Goal: Task Accomplishment & Management: Complete application form

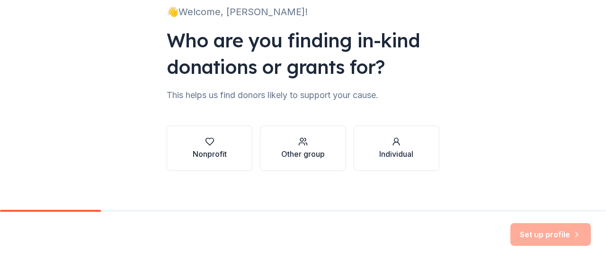
scroll to position [78, 0]
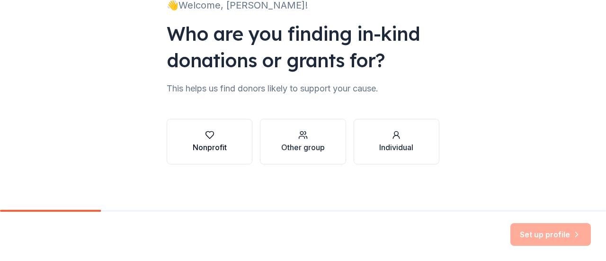
click at [193, 131] on div "button" at bounding box center [210, 134] width 34 height 9
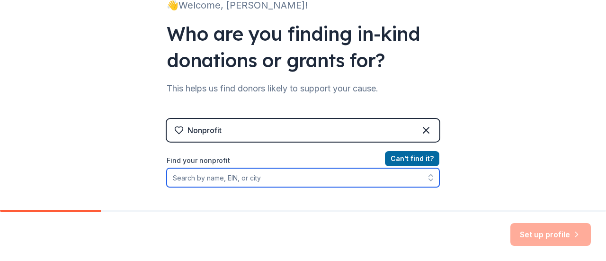
click at [276, 181] on input "Find your nonprofit" at bounding box center [303, 177] width 272 height 19
type input "g"
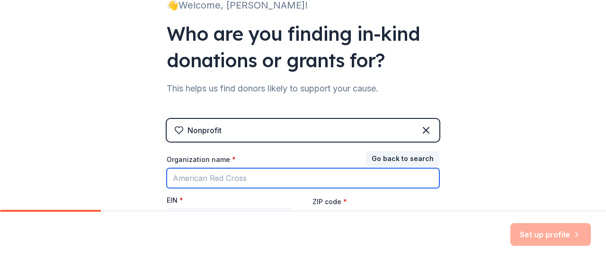
click at [276, 181] on input "Organization name *" at bounding box center [303, 178] width 272 height 20
type input "[PERSON_NAME] and [PERSON_NAME] pto"
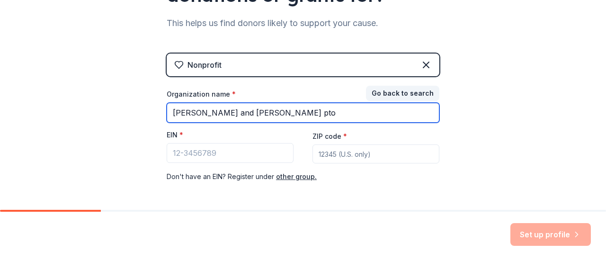
scroll to position [143, 0]
drag, startPoint x: 280, startPoint y: 116, endPoint x: 29, endPoint y: 137, distance: 252.1
click at [29, 137] on div "👋 Welcome, [PERSON_NAME]! Who are you finding in-kind donations or grants for? …" at bounding box center [303, 51] width 606 height 389
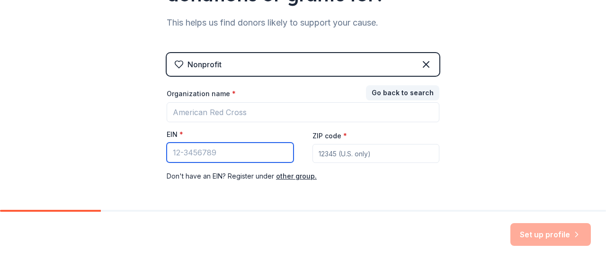
click at [187, 150] on input "EIN *" at bounding box center [230, 152] width 127 height 20
type input "[US_EMPLOYER_IDENTIFICATION_NUMBER]"
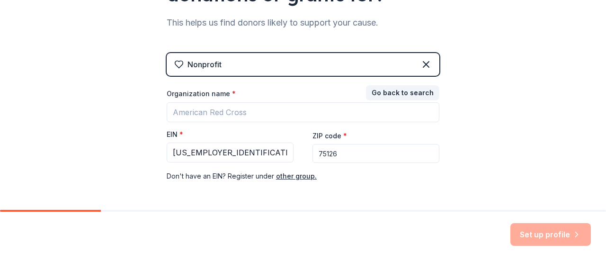
type input "75126"
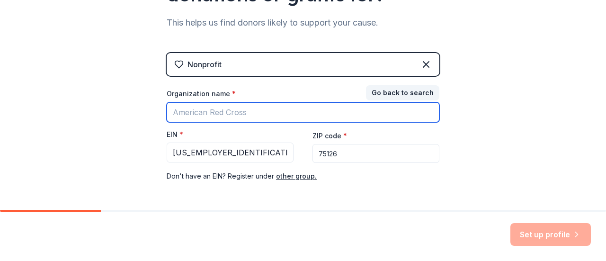
click at [232, 111] on input "Organization name *" at bounding box center [303, 112] width 272 height 20
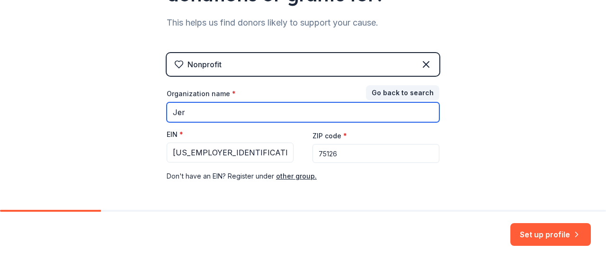
drag, startPoint x: 232, startPoint y: 111, endPoint x: 247, endPoint y: 94, distance: 23.1
click at [247, 94] on div "Organization name * Jer" at bounding box center [303, 105] width 272 height 33
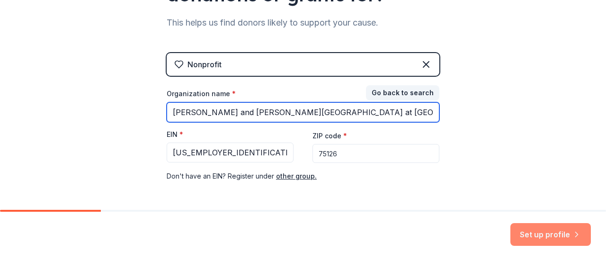
type input "[PERSON_NAME] and [PERSON_NAME][GEOGRAPHIC_DATA] at [GEOGRAPHIC_DATA] PTO"
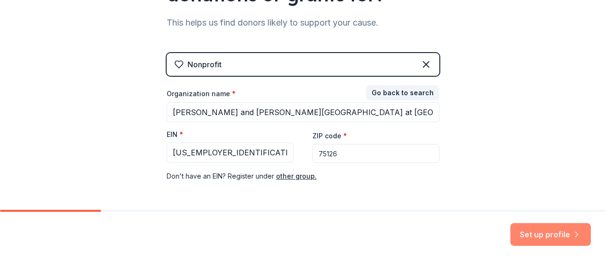
click at [514, 231] on button "Set up profile" at bounding box center [550, 234] width 80 height 23
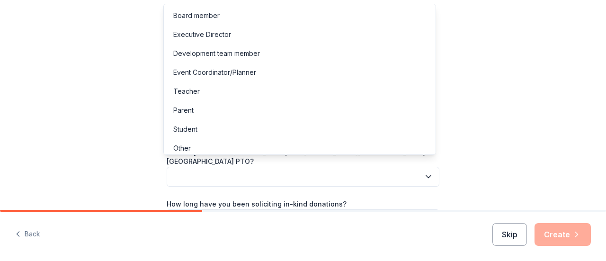
click at [330, 176] on button "button" at bounding box center [303, 177] width 272 height 20
click at [297, 13] on div "Board member" at bounding box center [300, 15] width 268 height 19
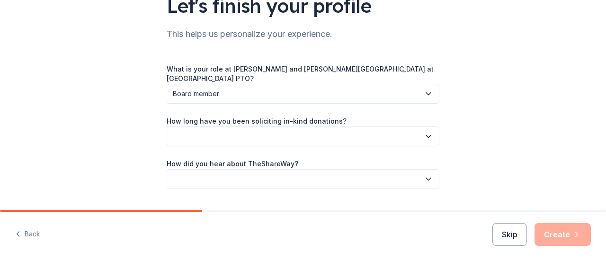
scroll to position [99, 0]
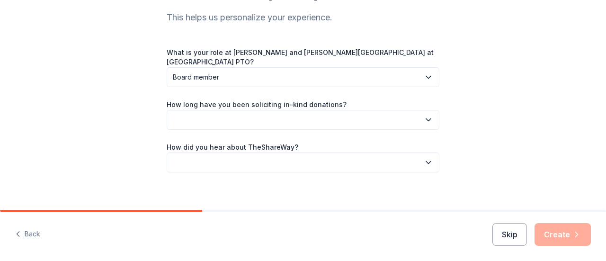
click at [385, 114] on button "button" at bounding box center [303, 120] width 272 height 20
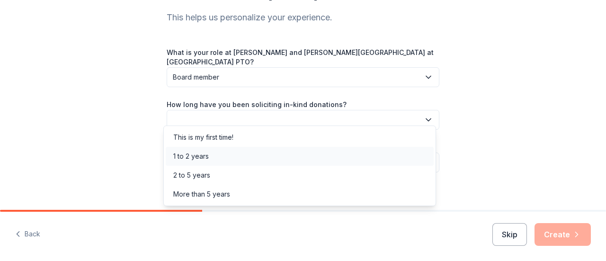
click at [324, 152] on div "1 to 2 years" at bounding box center [300, 156] width 268 height 19
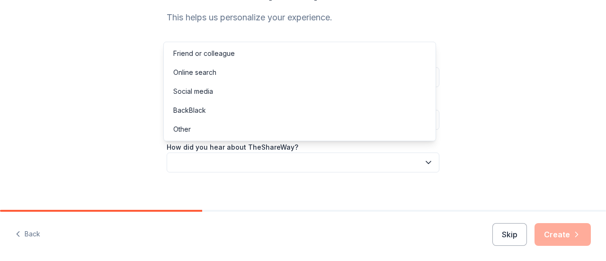
click at [314, 152] on button "button" at bounding box center [303, 162] width 272 height 20
click at [255, 74] on div "Online search" at bounding box center [300, 72] width 268 height 19
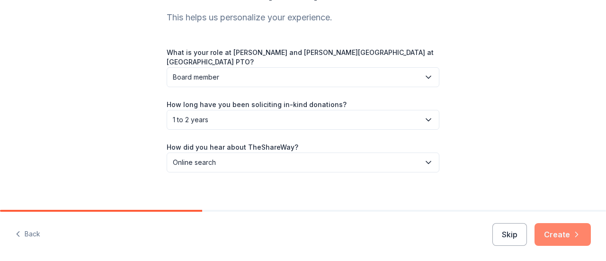
click at [556, 236] on button "Create" at bounding box center [562, 234] width 56 height 23
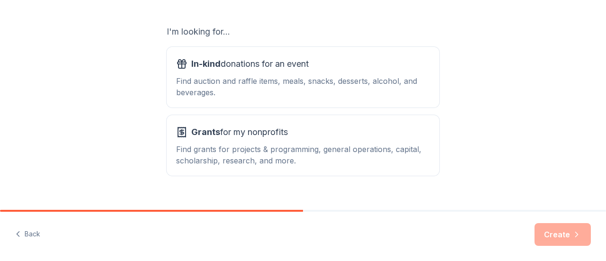
scroll to position [157, 0]
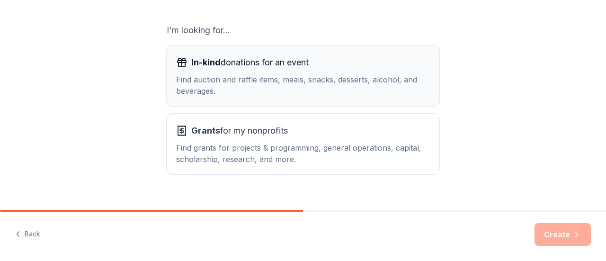
click at [351, 51] on button "In-kind donations for an event Find auction and raffle items, meals, snacks, de…" at bounding box center [303, 75] width 272 height 61
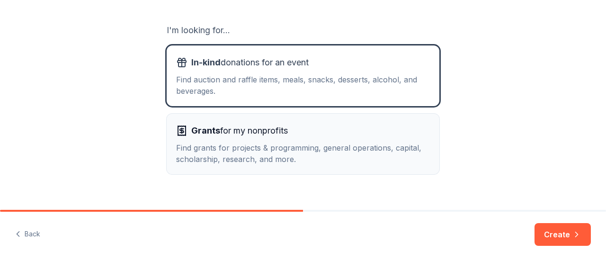
click at [338, 134] on div "Grants for my nonprofits" at bounding box center [303, 130] width 254 height 15
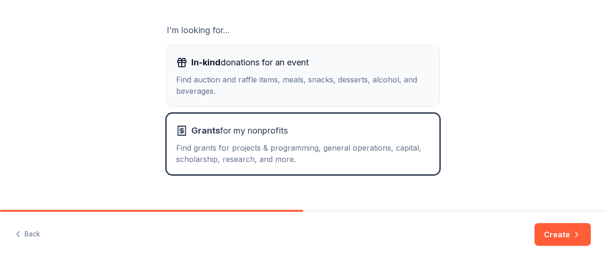
click at [354, 77] on div "Find auction and raffle items, meals, snacks, desserts, alcohol, and beverages." at bounding box center [303, 85] width 254 height 23
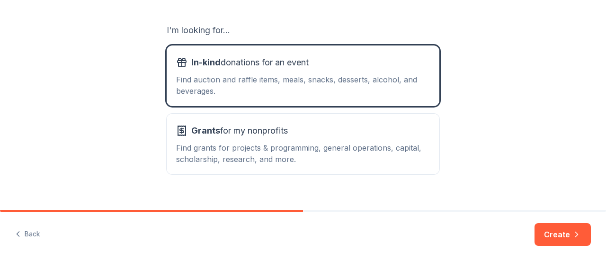
scroll to position [172, 0]
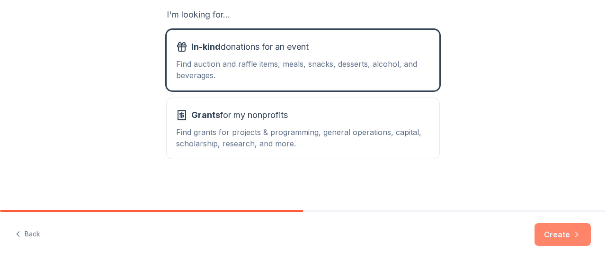
click at [547, 231] on button "Create" at bounding box center [562, 234] width 56 height 23
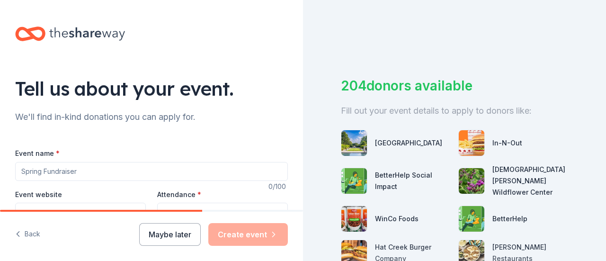
click at [135, 172] on input "Event name *" at bounding box center [151, 171] width 272 height 19
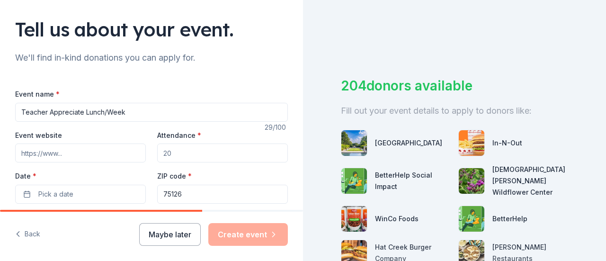
scroll to position [67, 0]
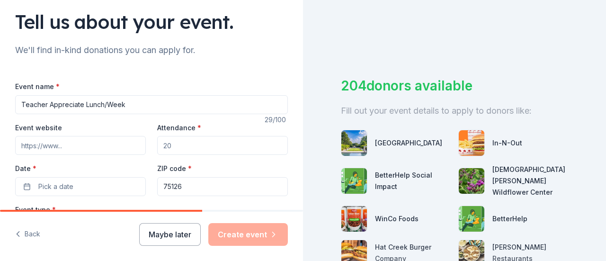
type input "Teacher Appreciate Lunch/Week"
click at [183, 142] on input "Attendance *" at bounding box center [222, 145] width 131 height 19
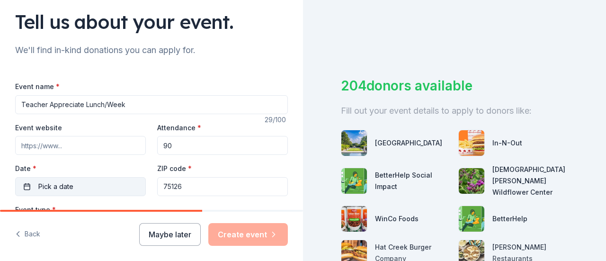
type input "90"
click at [124, 182] on button "Pick a date" at bounding box center [80, 186] width 131 height 19
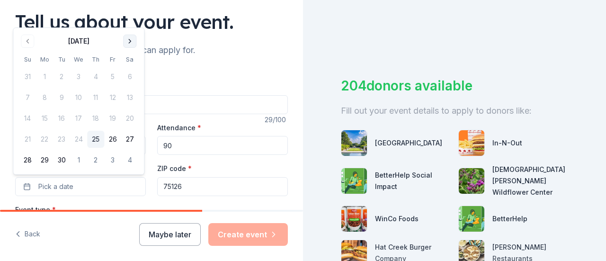
click at [128, 42] on button "Go to next month" at bounding box center [129, 41] width 13 height 13
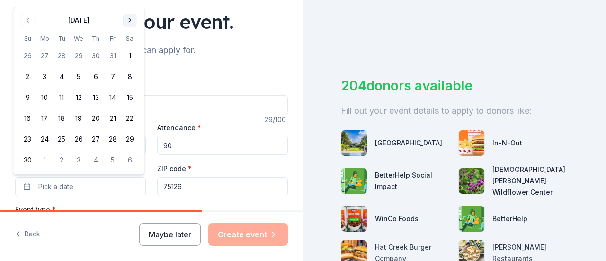
click at [129, 22] on button "Go to next month" at bounding box center [129, 20] width 13 height 13
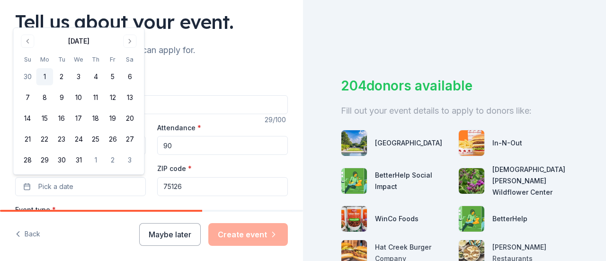
click at [44, 75] on button "1" at bounding box center [44, 76] width 17 height 17
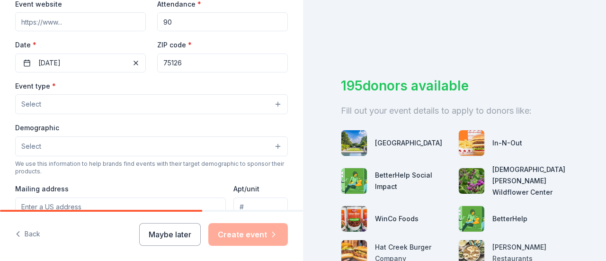
scroll to position [191, 0]
click at [172, 102] on button "Select" at bounding box center [151, 104] width 272 height 20
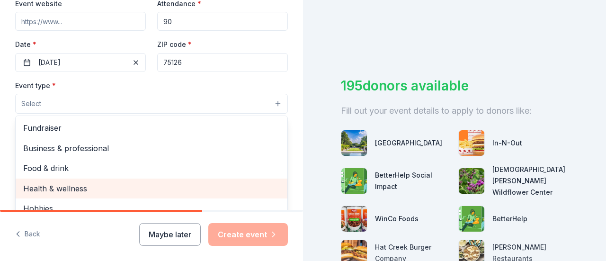
drag, startPoint x: 272, startPoint y: 138, endPoint x: 269, endPoint y: 180, distance: 42.7
click at [269, 180] on div "Fundraiser Business & professional Food & drink Health & wellness Hobbies Music…" at bounding box center [151, 172] width 272 height 114
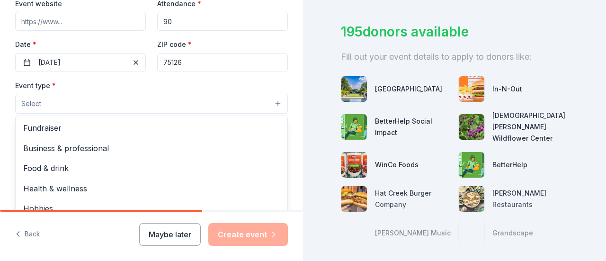
scroll to position [64, 0]
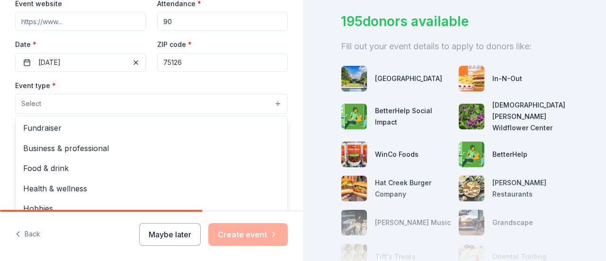
drag, startPoint x: 603, startPoint y: 53, endPoint x: 605, endPoint y: 90, distance: 36.9
click at [605, 90] on div "Tell us about your event. We'll find in-kind donations you can apply for. Event…" at bounding box center [303, 130] width 606 height 261
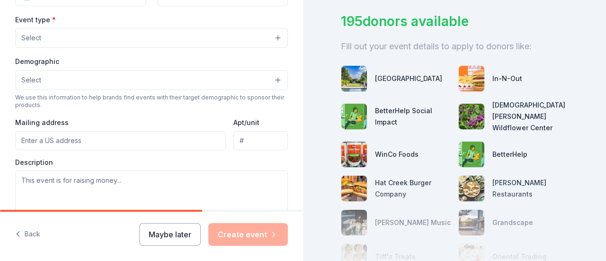
scroll to position [264, 0]
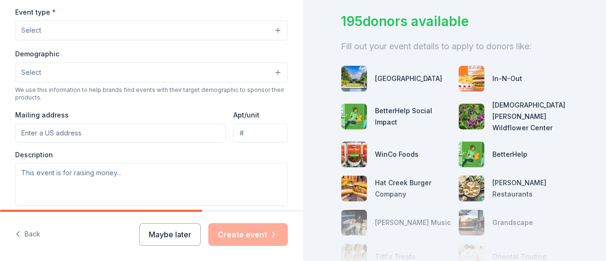
click at [258, 25] on button "Select" at bounding box center [151, 30] width 272 height 20
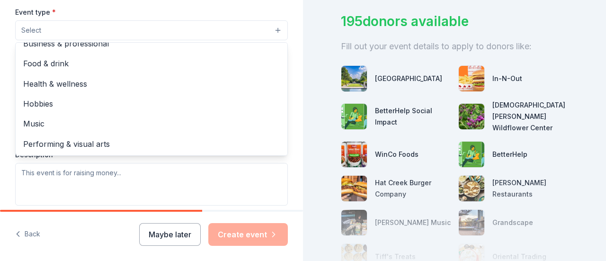
scroll to position [0, 0]
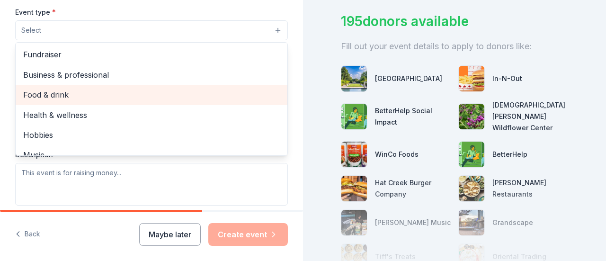
click at [191, 85] on div "Food & drink" at bounding box center [152, 95] width 272 height 20
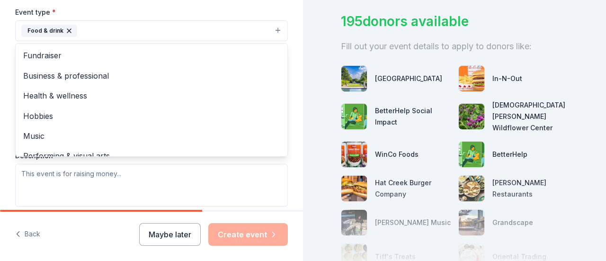
click at [290, 26] on div "Tell us about your event. We'll find in-kind donations you can apply for. Event…" at bounding box center [151, 51] width 303 height 631
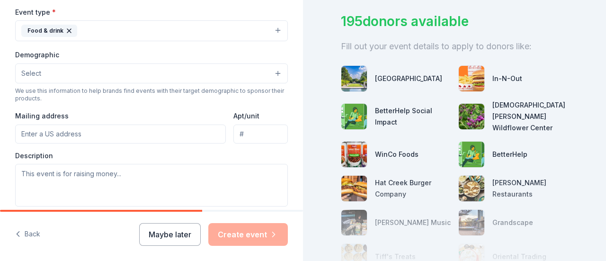
click at [224, 61] on div "Demographic Select" at bounding box center [151, 66] width 272 height 35
click at [218, 71] on button "Select" at bounding box center [151, 73] width 272 height 20
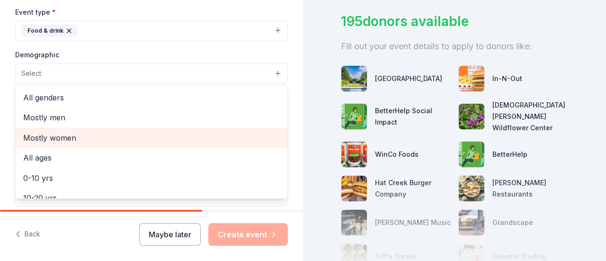
click at [138, 134] on span "Mostly women" at bounding box center [151, 138] width 256 height 12
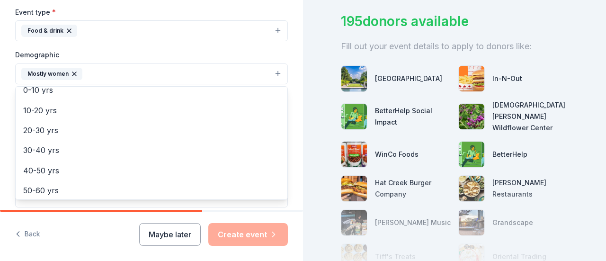
scroll to position [71, 0]
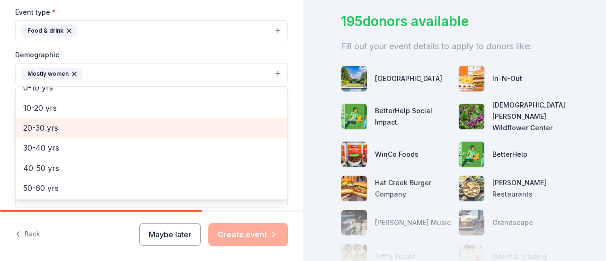
click at [119, 124] on span "20-30 yrs" at bounding box center [151, 128] width 256 height 12
click at [98, 134] on div "30-40 yrs" at bounding box center [152, 128] width 272 height 20
click at [94, 127] on span "40-50 yrs" at bounding box center [151, 128] width 256 height 12
click at [88, 128] on span "50-60 yrs" at bounding box center [151, 128] width 256 height 12
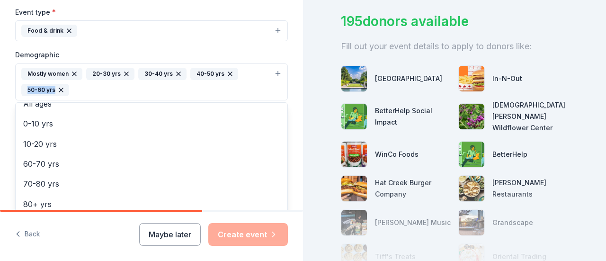
drag, startPoint x: 282, startPoint y: 176, endPoint x: 274, endPoint y: 90, distance: 86.0
click at [274, 90] on div "Tell us about your event. We'll find in-kind donations you can apply for. Event…" at bounding box center [151, 60] width 303 height 648
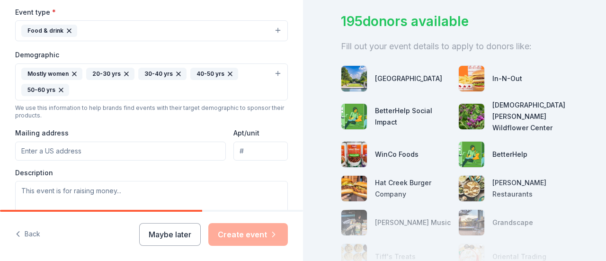
click at [99, 144] on input "Mailing address" at bounding box center [120, 150] width 211 height 19
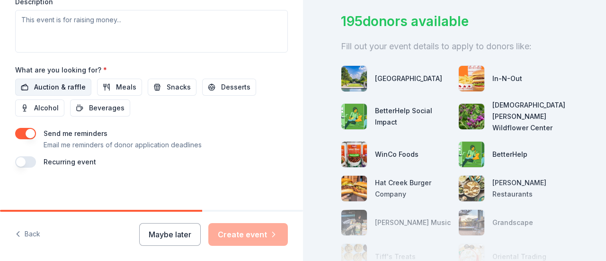
click at [62, 81] on span "Auction & raffle" at bounding box center [60, 86] width 52 height 11
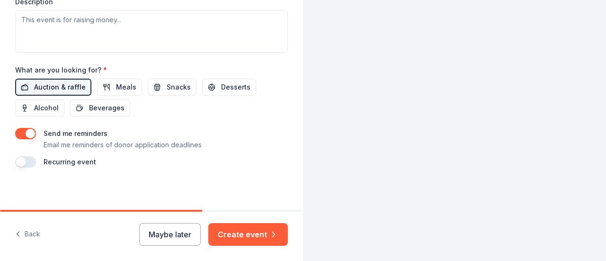
scroll to position [45, 0]
click at [104, 80] on button "Meals" at bounding box center [119, 87] width 45 height 17
click at [167, 81] on span "Snacks" at bounding box center [179, 86] width 24 height 11
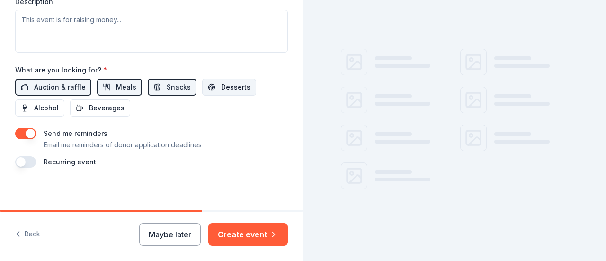
click at [237, 79] on button "Desserts" at bounding box center [229, 87] width 54 height 17
click at [105, 104] on span "Beverages" at bounding box center [106, 107] width 35 height 11
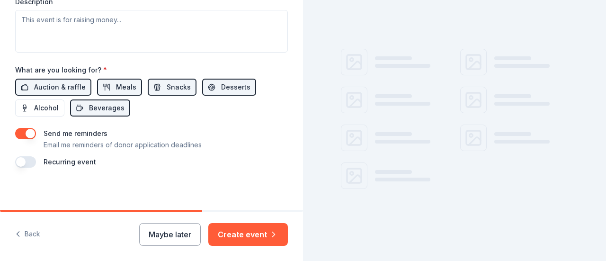
scroll to position [64, 0]
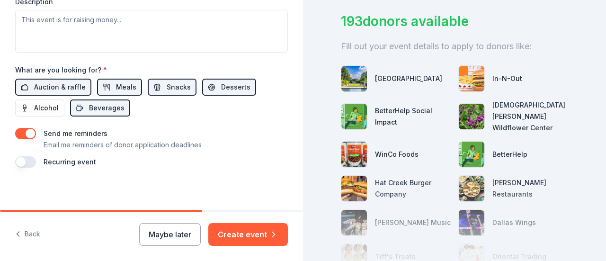
click at [24, 128] on button "button" at bounding box center [25, 133] width 21 height 11
click at [21, 159] on button "button" at bounding box center [25, 161] width 21 height 11
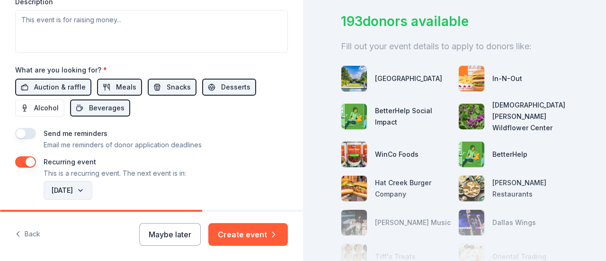
click at [92, 188] on button "[DATE]" at bounding box center [68, 190] width 49 height 19
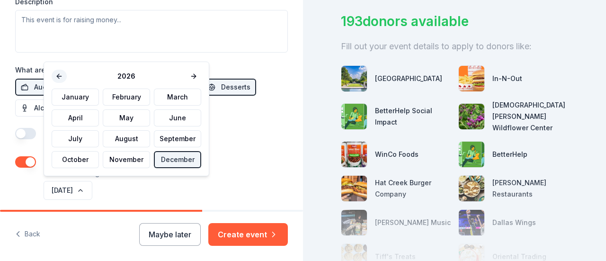
click at [56, 72] on button at bounding box center [59, 76] width 15 height 13
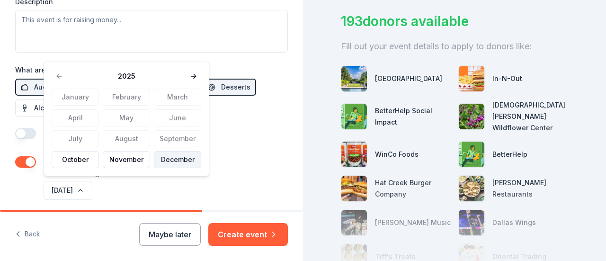
click at [173, 162] on button "December" at bounding box center [177, 159] width 47 height 17
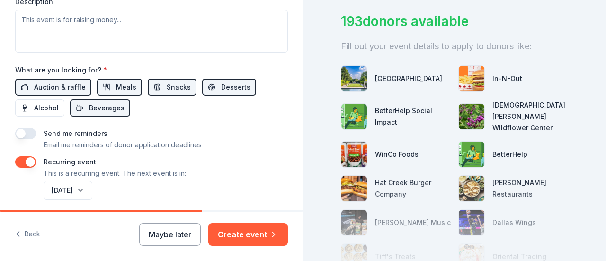
scroll to position [469, 0]
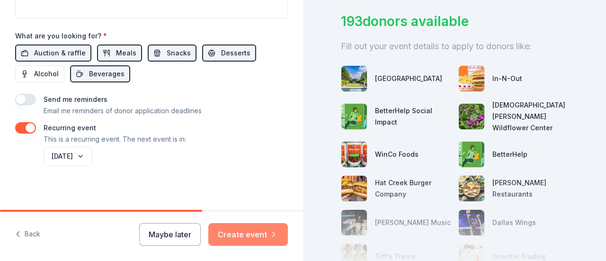
click at [245, 236] on button "Create event" at bounding box center [247, 234] width 79 height 23
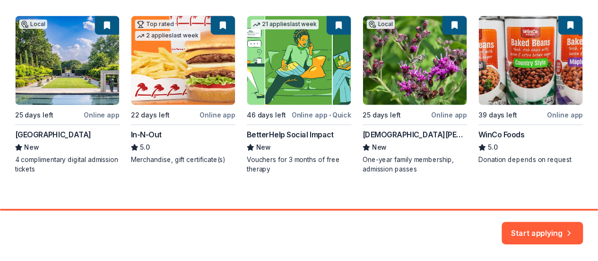
scroll to position [179, 0]
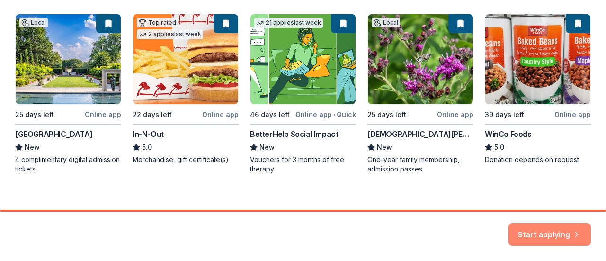
click at [536, 228] on button "Start applying" at bounding box center [549, 228] width 82 height 23
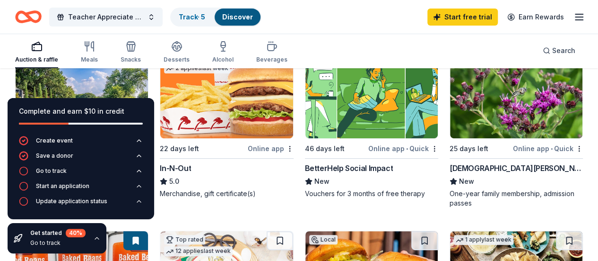
scroll to position [141, 0]
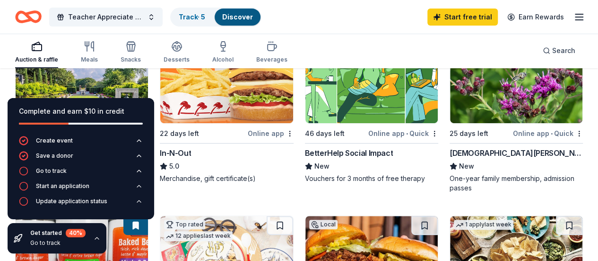
click at [378, 57] on div "Auction & raffle Meals Snacks Desserts Alcohol Beverages Search" at bounding box center [299, 50] width 568 height 35
click at [204, 123] on img at bounding box center [226, 78] width 132 height 90
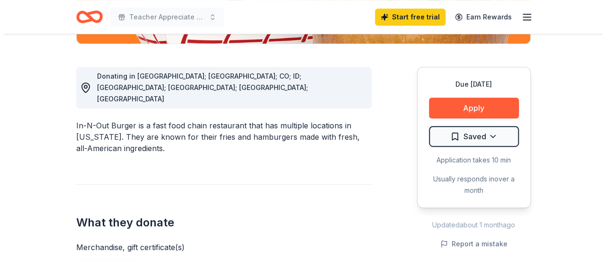
scroll to position [246, 0]
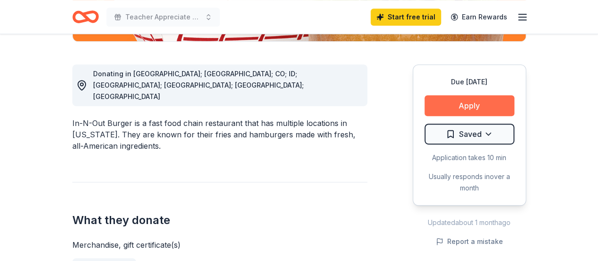
click at [473, 97] on button "Apply" at bounding box center [470, 105] width 90 height 21
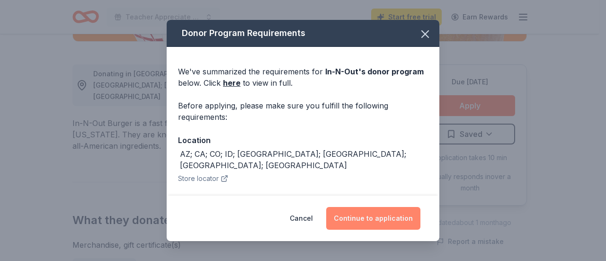
click at [379, 222] on button "Continue to application" at bounding box center [373, 218] width 94 height 23
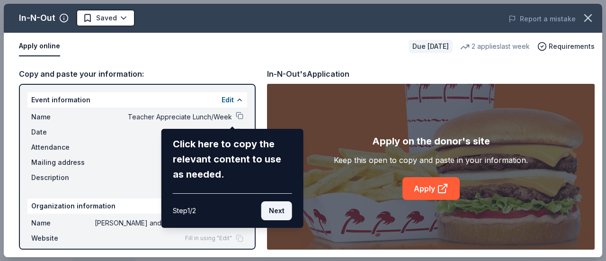
click at [274, 205] on button "Next" at bounding box center [276, 210] width 31 height 19
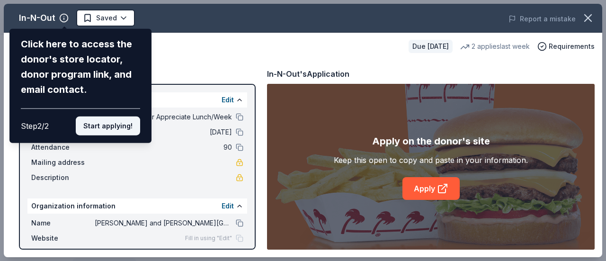
click at [112, 126] on button "Start applying!" at bounding box center [108, 125] width 64 height 19
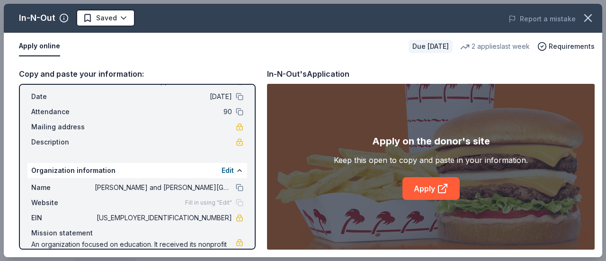
scroll to position [60, 0]
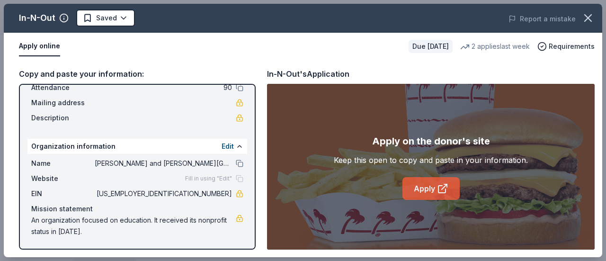
click at [418, 191] on link "Apply" at bounding box center [430, 188] width 57 height 23
